Goal: Task Accomplishment & Management: Manage account settings

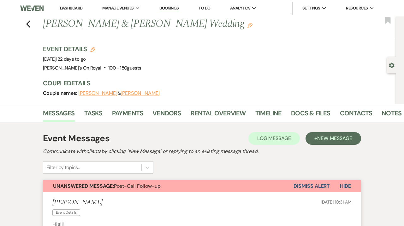
click at [81, 9] on link "Dashboard" at bounding box center [71, 7] width 23 height 5
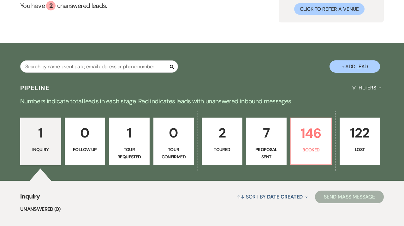
click at [268, 146] on p "Proposal Sent" at bounding box center [266, 153] width 33 height 14
select select "6"
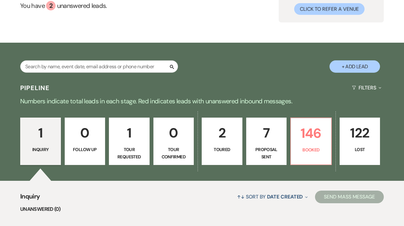
select select "6"
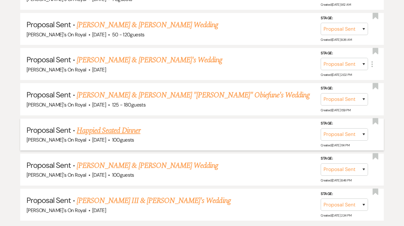
scroll to position [344, 0]
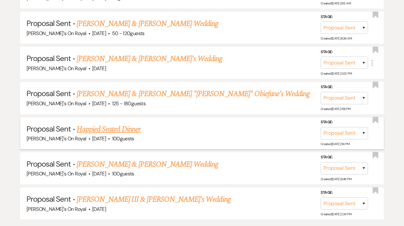
click at [136, 127] on link "Happied Seated Dinner" at bounding box center [109, 129] width 64 height 11
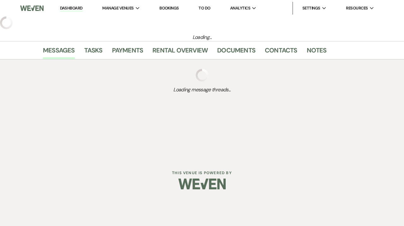
select select "6"
select select "20"
select select "9"
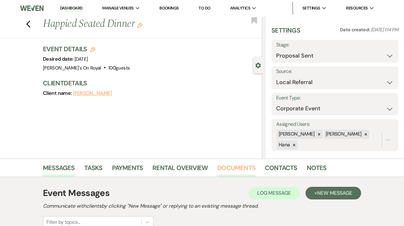
click at [237, 172] on link "Documents" at bounding box center [236, 170] width 38 height 14
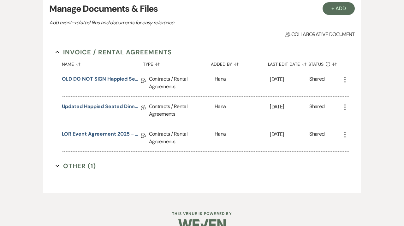
scroll to position [192, 0]
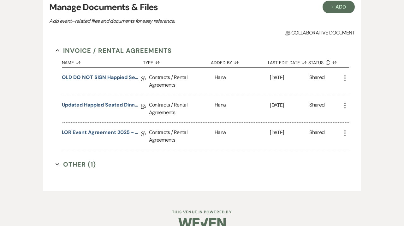
click at [112, 105] on link "Updated Happied Seated Dinner Contract [DATE]" at bounding box center [101, 106] width 79 height 10
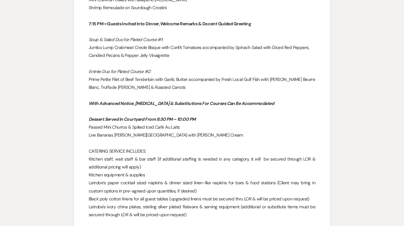
scroll to position [902, 0]
